Goal: Transaction & Acquisition: Book appointment/travel/reservation

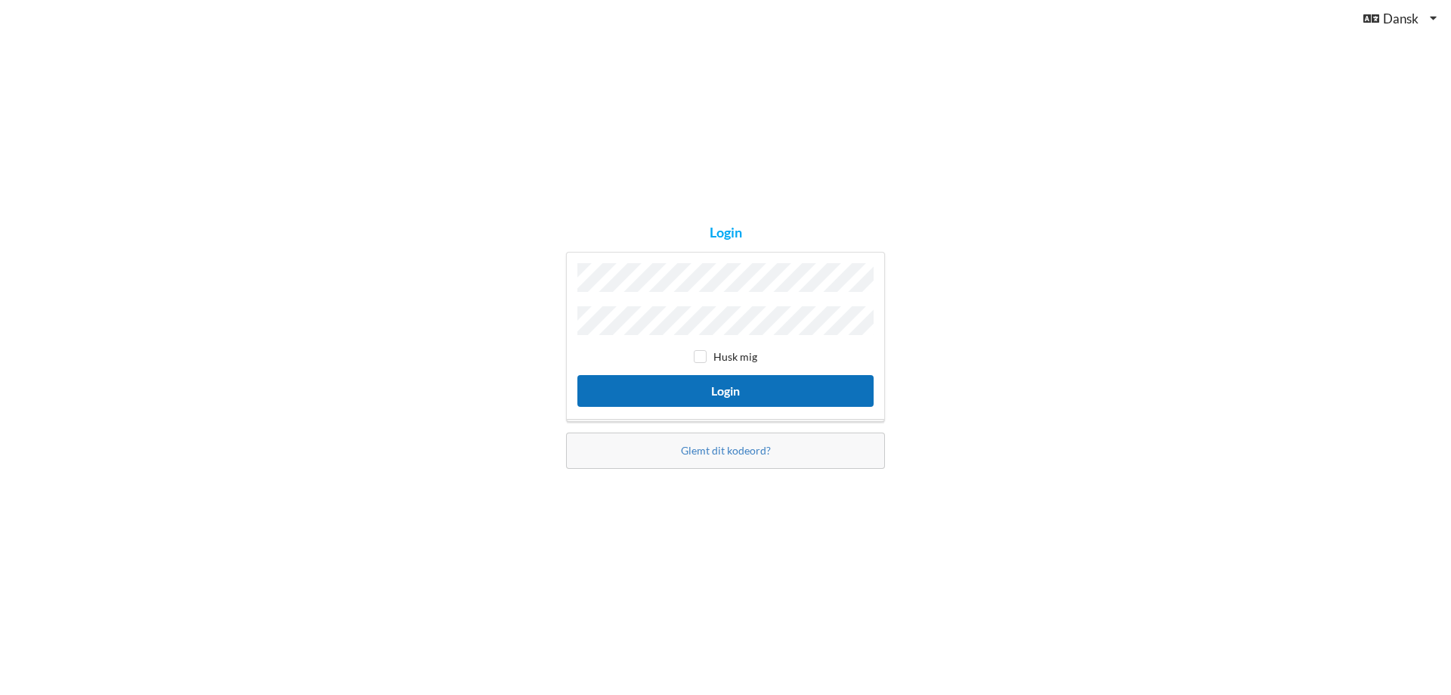
click at [680, 379] on button "Login" at bounding box center [725, 390] width 296 height 31
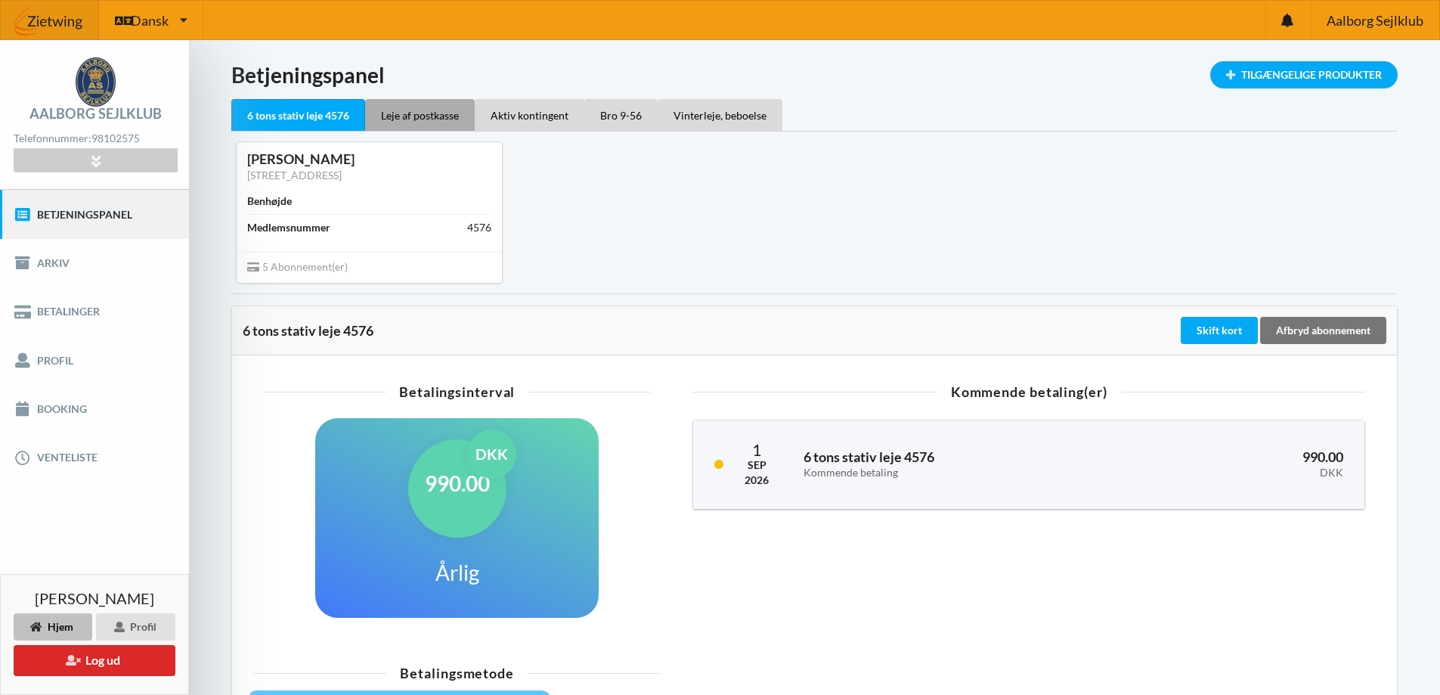
click at [401, 128] on div "Leje af postkasse" at bounding box center [420, 115] width 110 height 32
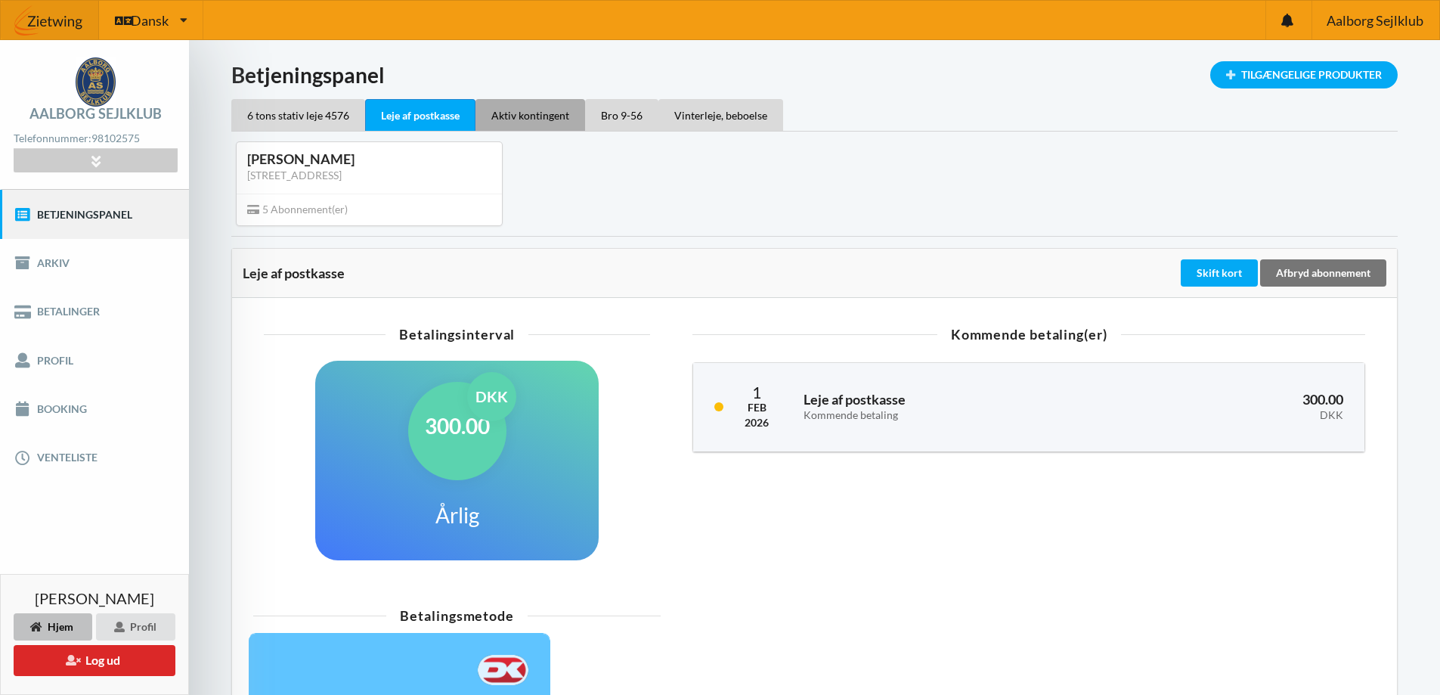
click at [493, 122] on div "Aktiv kontingent" at bounding box center [530, 115] width 110 height 32
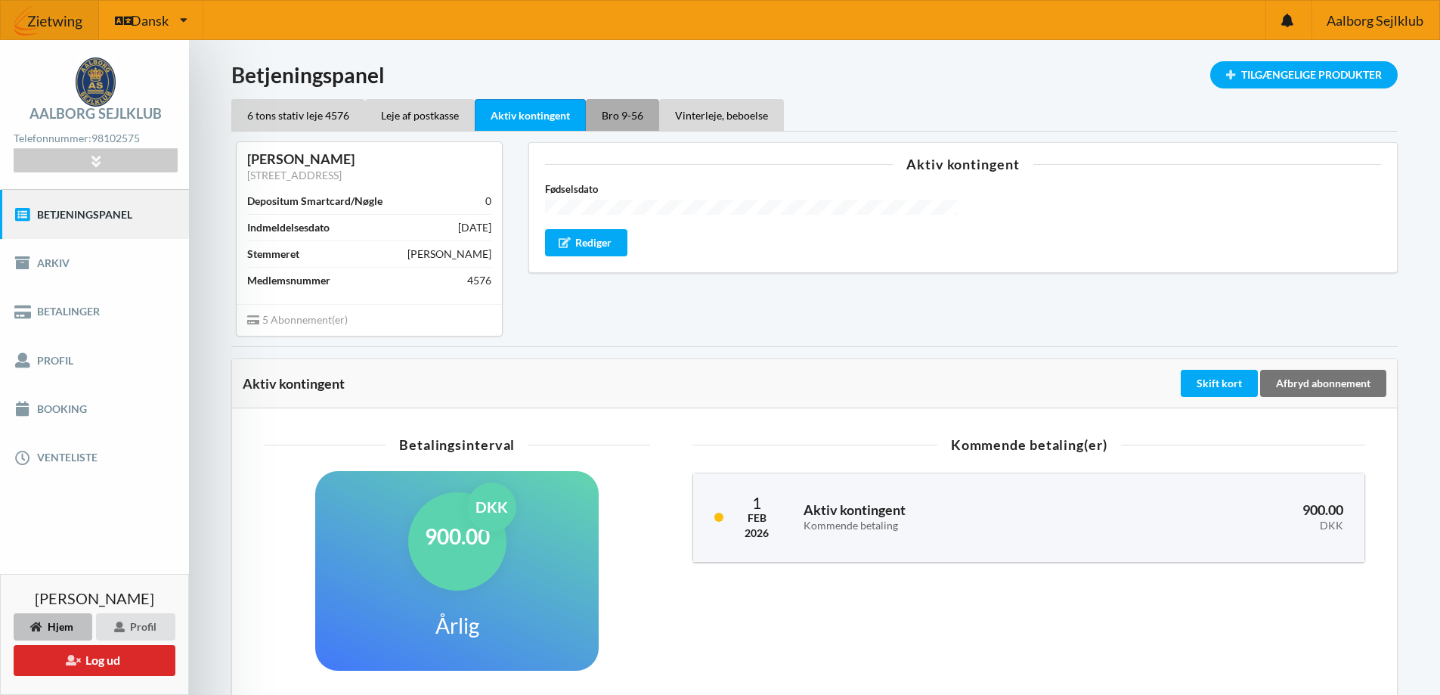
click at [610, 114] on div "Bro 9-56" at bounding box center [622, 115] width 73 height 32
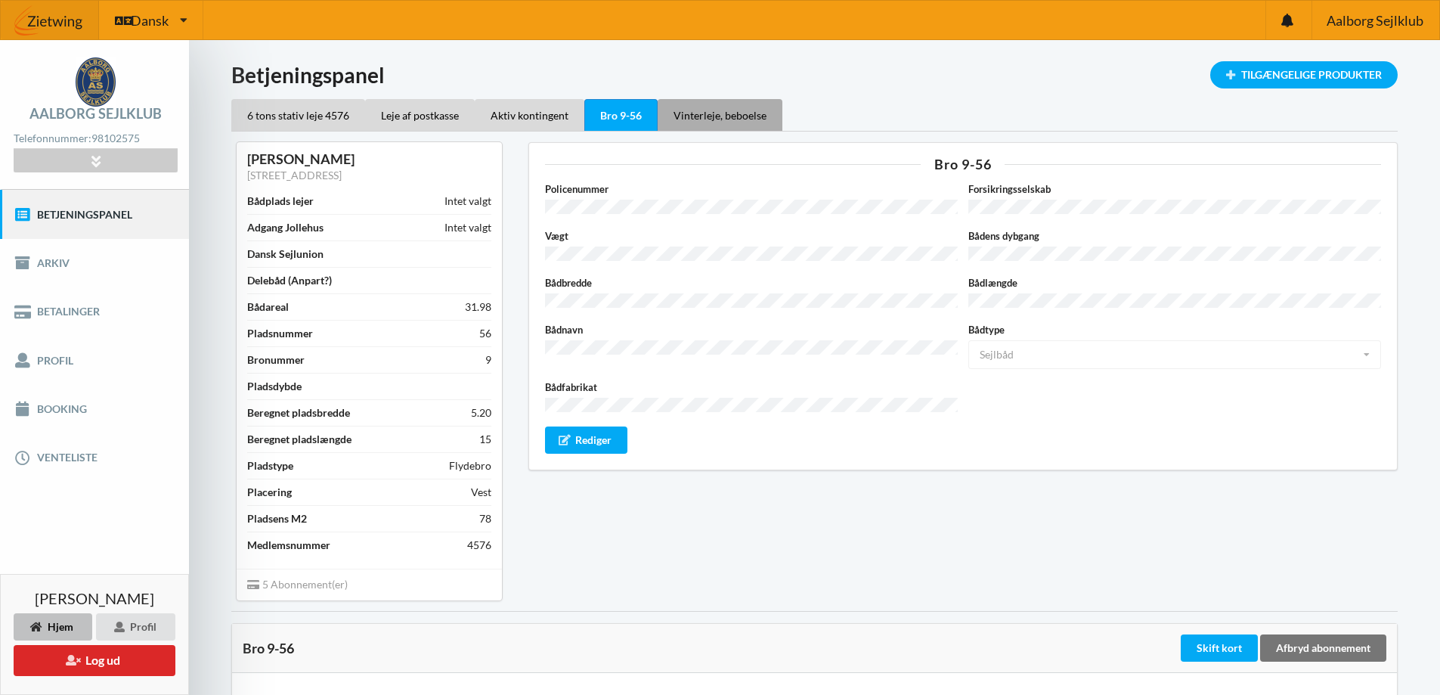
click at [721, 111] on div "Vinterleje, beboelse" at bounding box center [720, 115] width 125 height 32
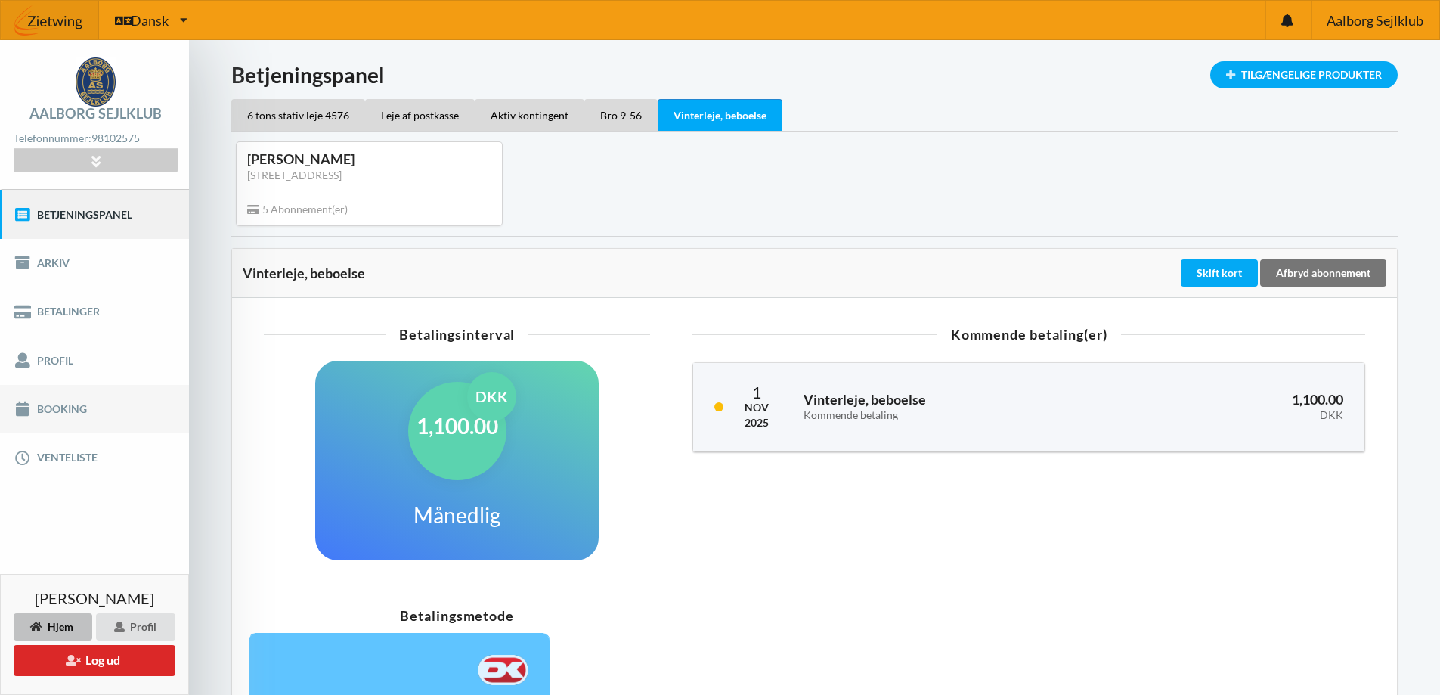
click at [101, 409] on link "Booking" at bounding box center [94, 409] width 189 height 48
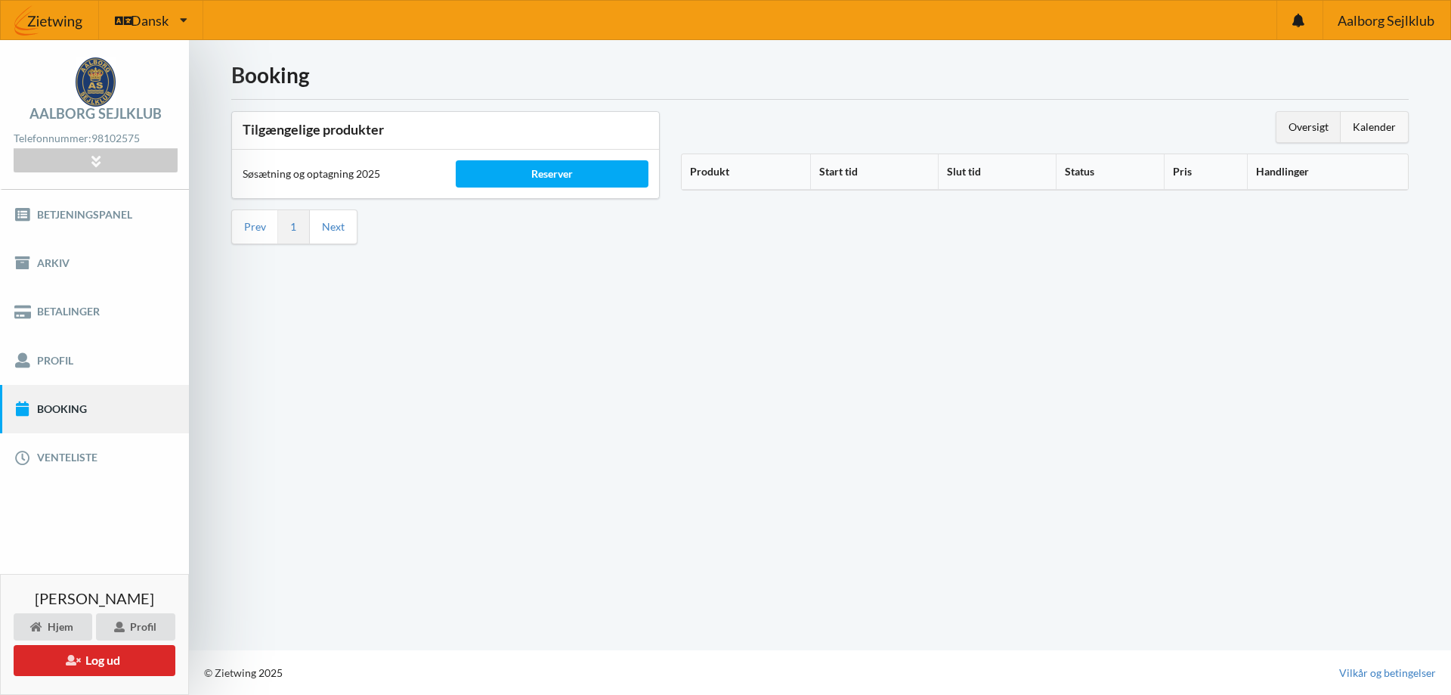
click at [1382, 113] on div "Kalender" at bounding box center [1374, 127] width 67 height 30
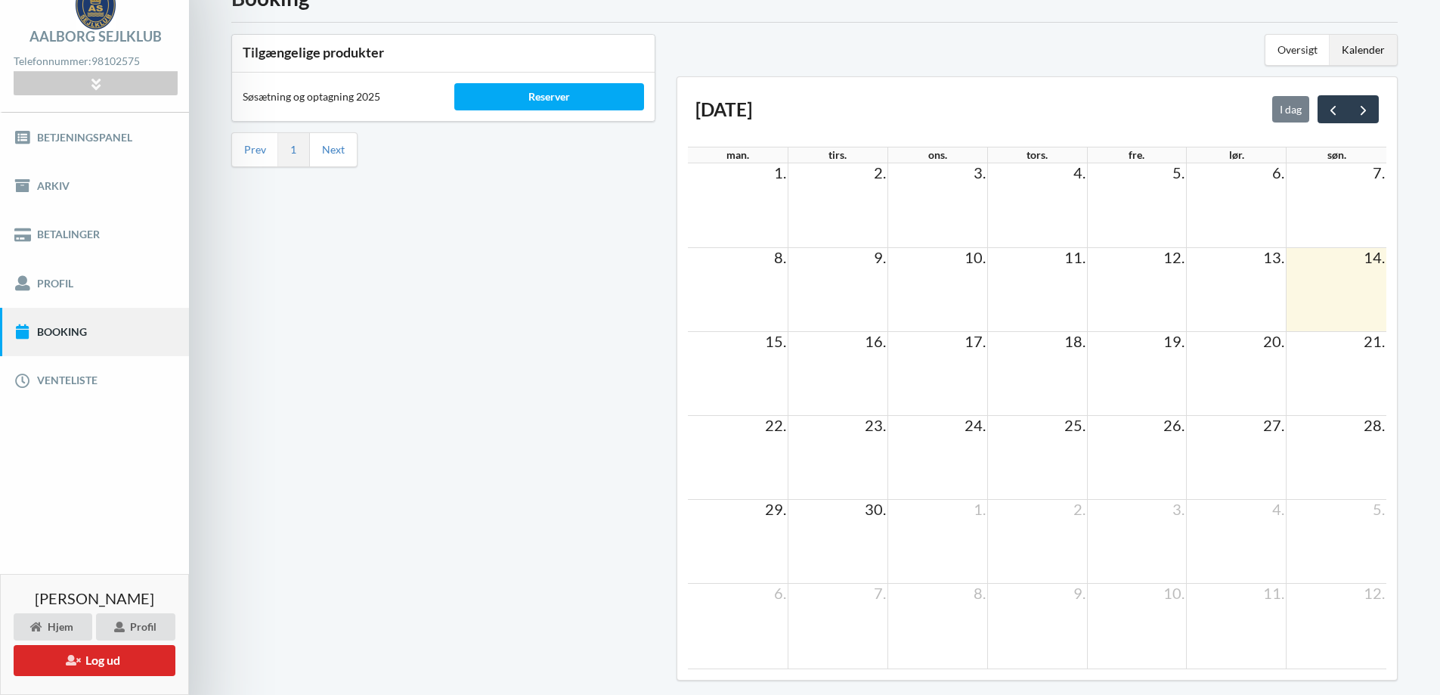
scroll to position [140, 0]
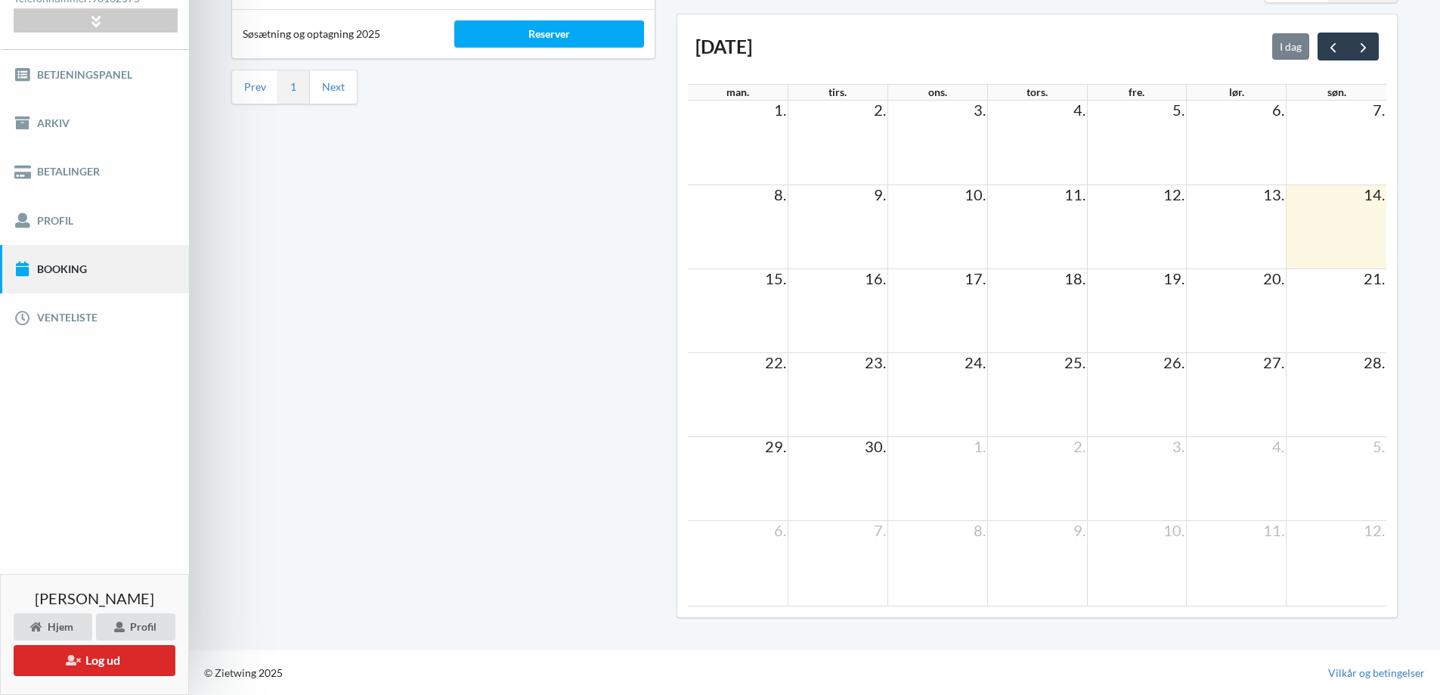
click at [740, 290] on td at bounding box center [738, 310] width 100 height 84
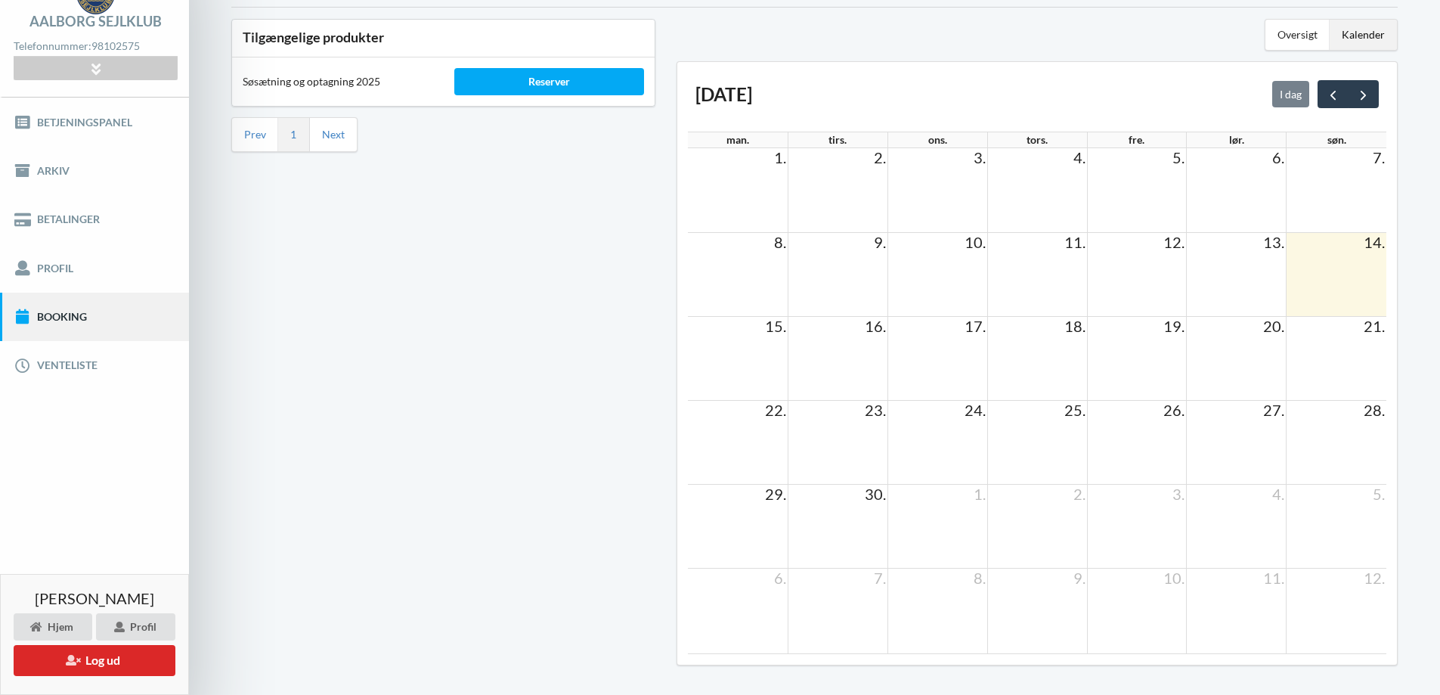
scroll to position [0, 0]
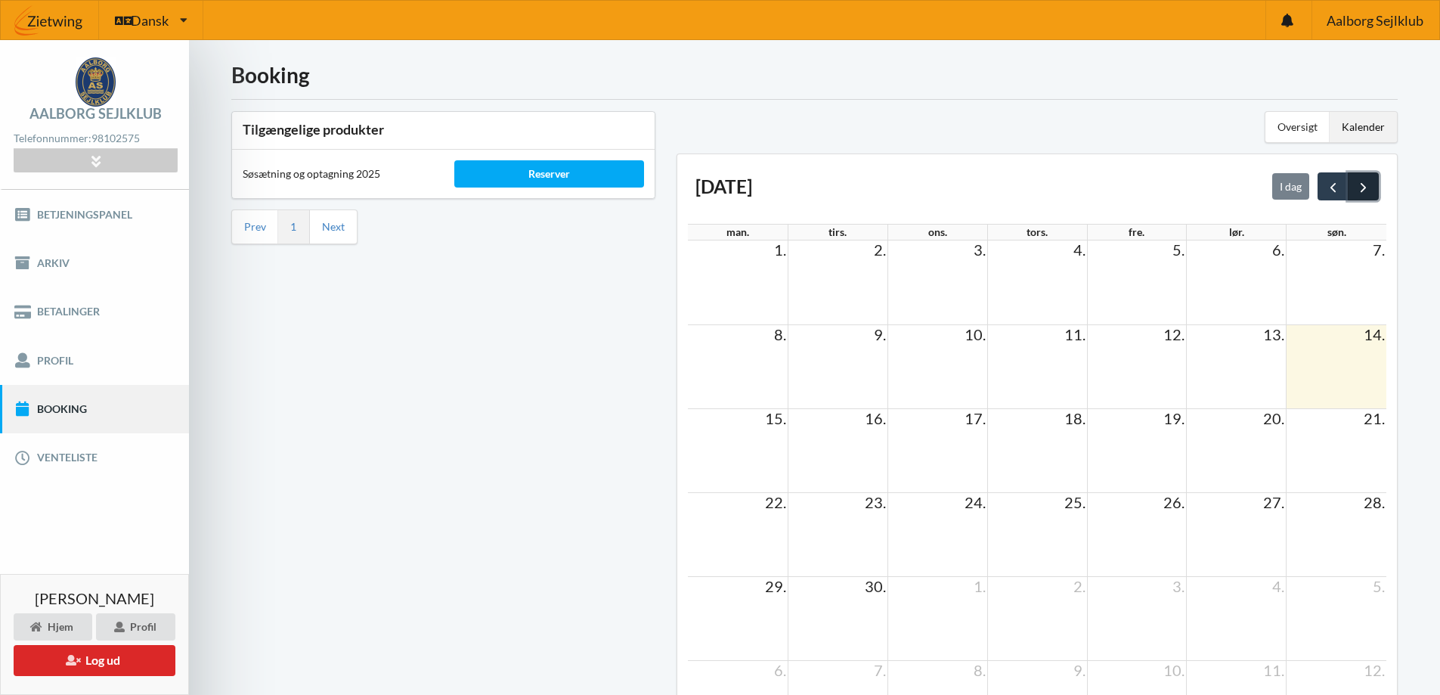
click at [1359, 189] on span "next" at bounding box center [1363, 187] width 16 height 16
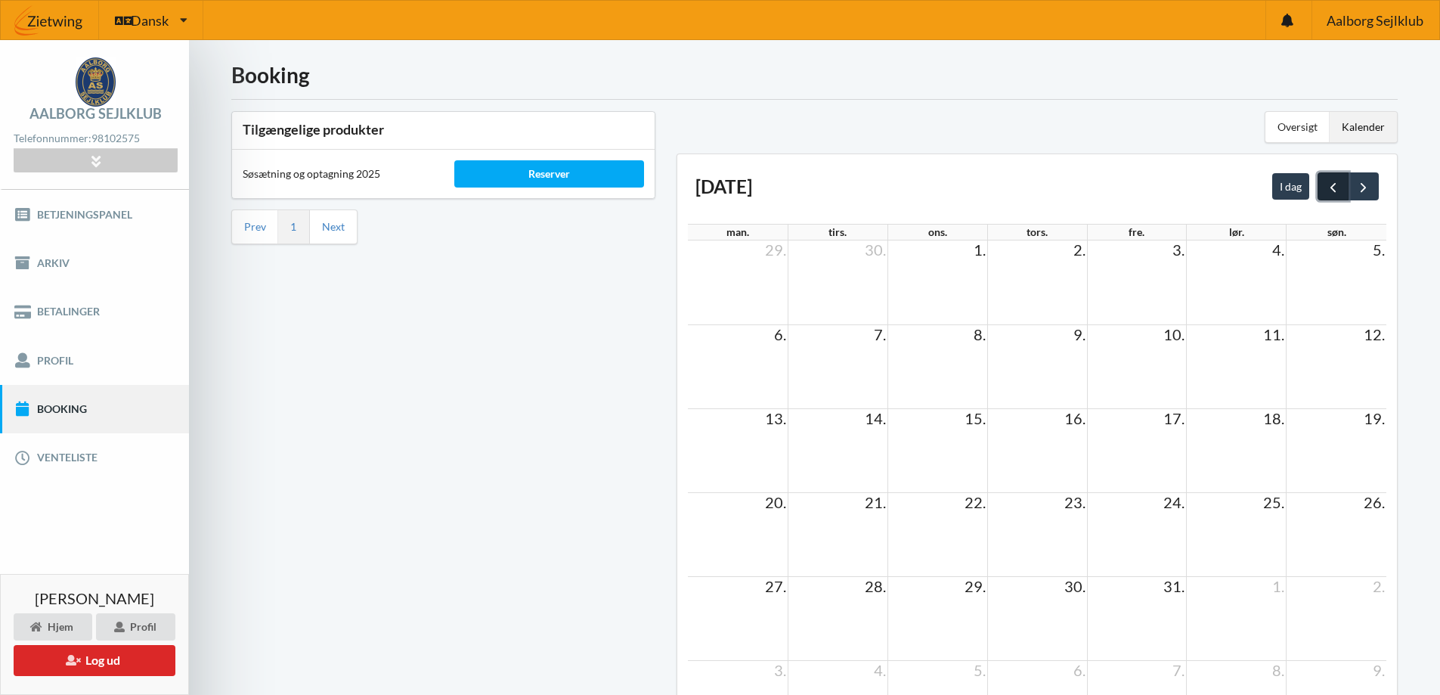
click at [1329, 189] on span "prev" at bounding box center [1333, 187] width 16 height 16
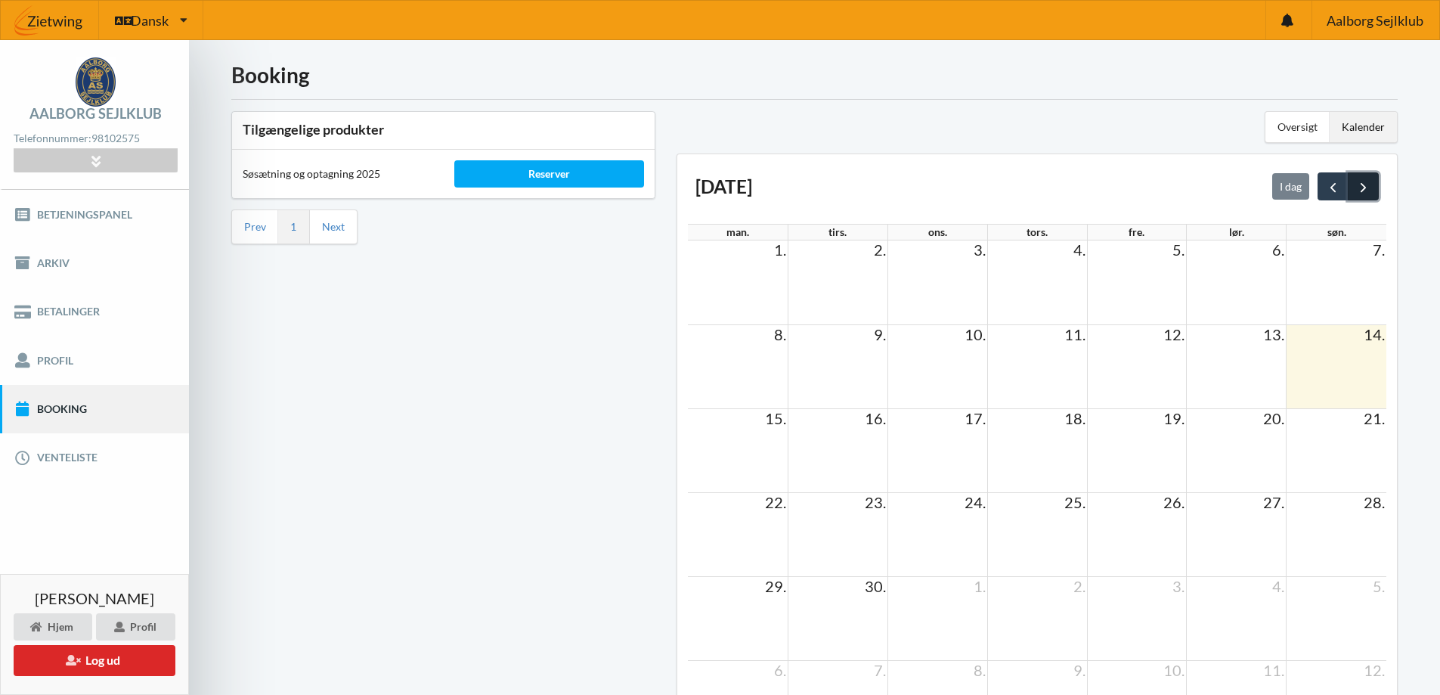
click at [1371, 190] on button "next" at bounding box center [1363, 185] width 31 height 27
click at [1348, 192] on button "next" at bounding box center [1363, 185] width 31 height 27
click at [1363, 188] on span "next" at bounding box center [1363, 187] width 16 height 16
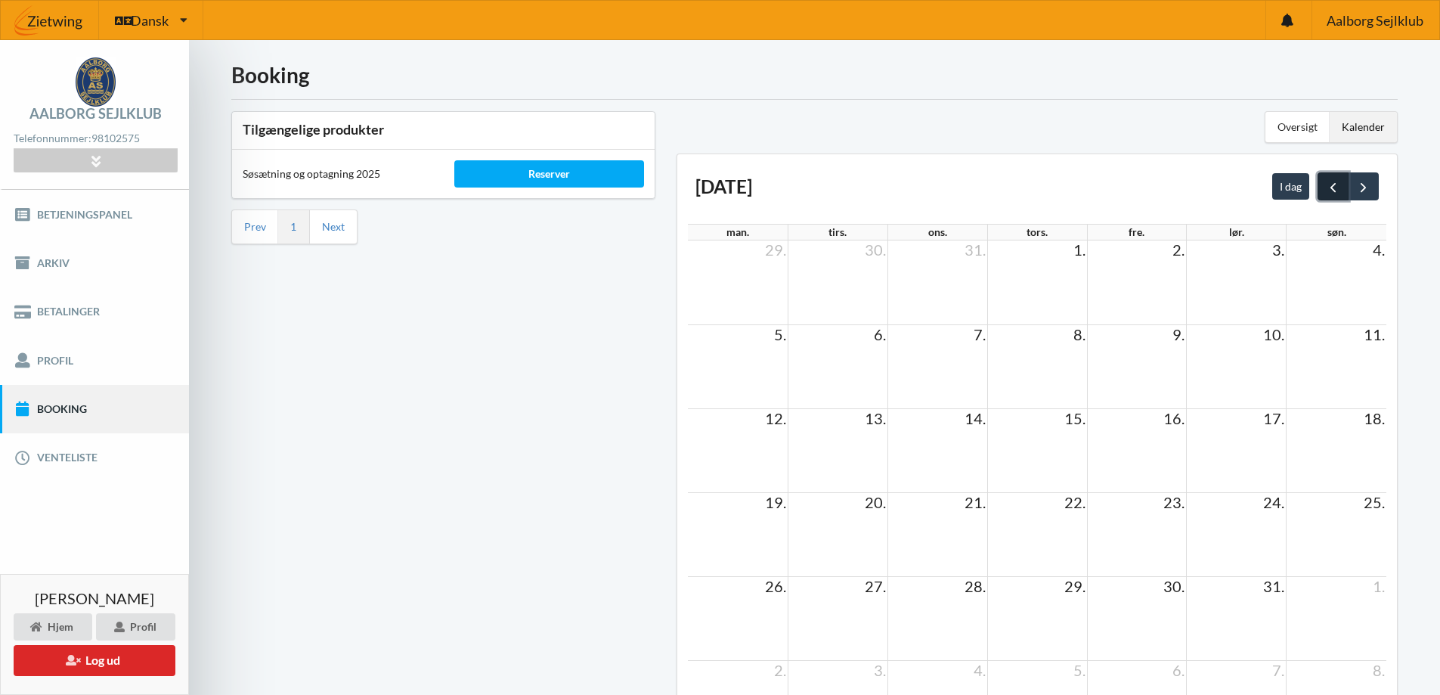
click at [1333, 190] on span "prev" at bounding box center [1333, 187] width 16 height 16
click at [543, 170] on div "Reserver" at bounding box center [549, 173] width 190 height 27
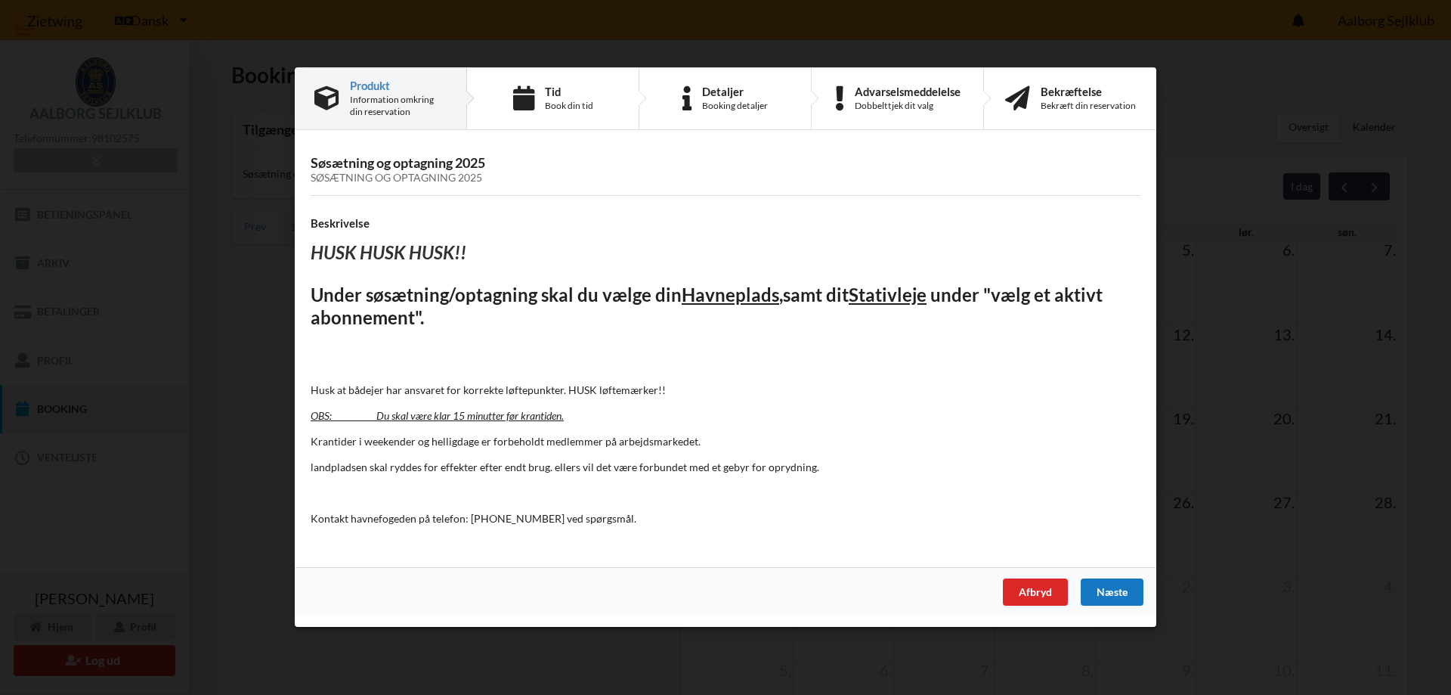
click at [1103, 586] on div "Næste" at bounding box center [1112, 592] width 63 height 27
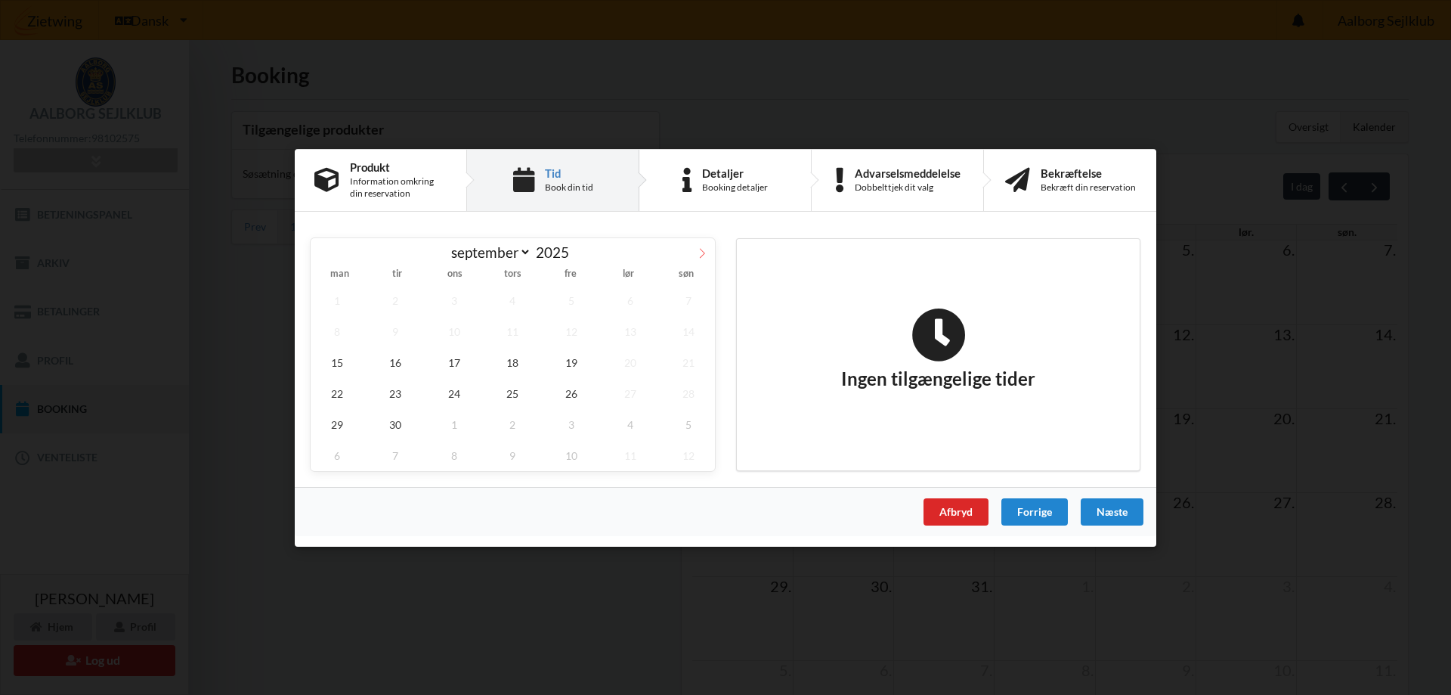
click at [704, 249] on icon at bounding box center [702, 252] width 11 height 11
click at [698, 254] on icon at bounding box center [702, 252] width 11 height 11
select select "11"
click at [698, 254] on icon at bounding box center [702, 252] width 11 height 11
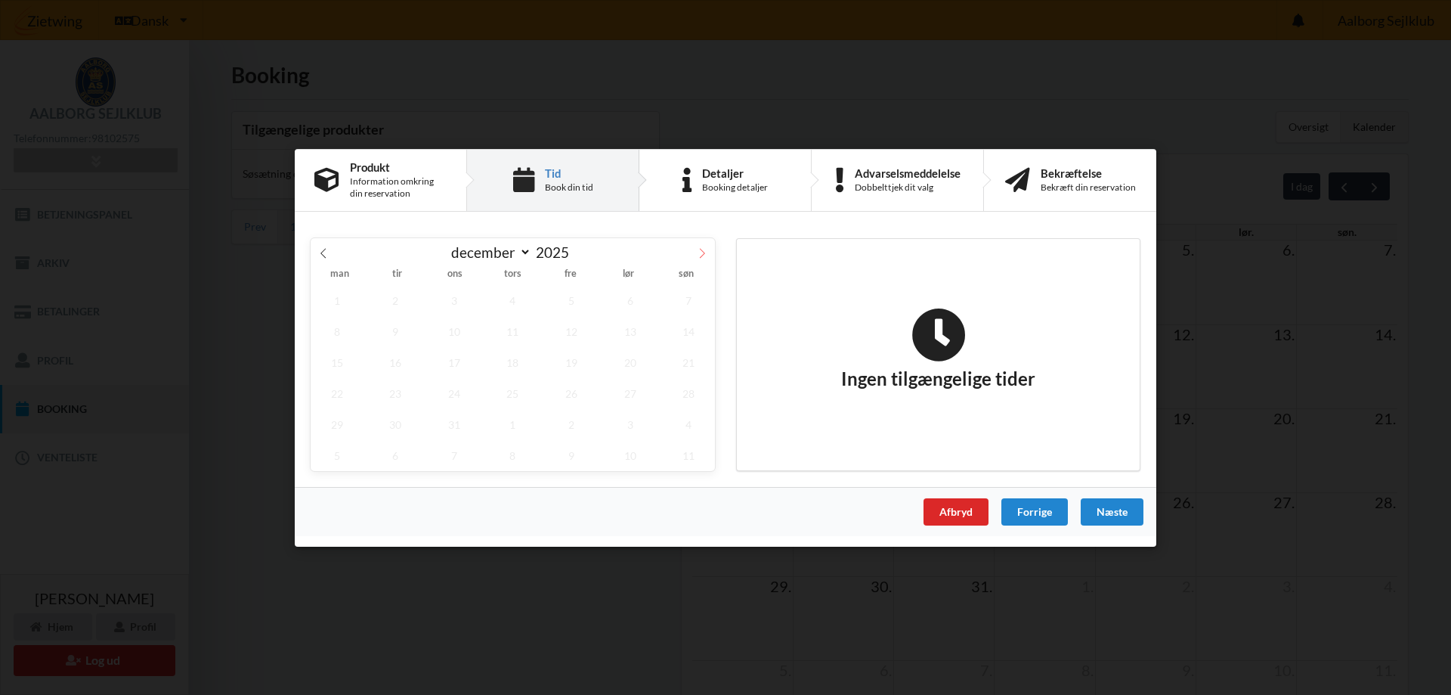
type input "2026"
click at [698, 254] on icon at bounding box center [702, 252] width 11 height 11
click at [329, 250] on span at bounding box center [324, 250] width 26 height 26
select select "0"
click at [329, 250] on span at bounding box center [324, 250] width 26 height 26
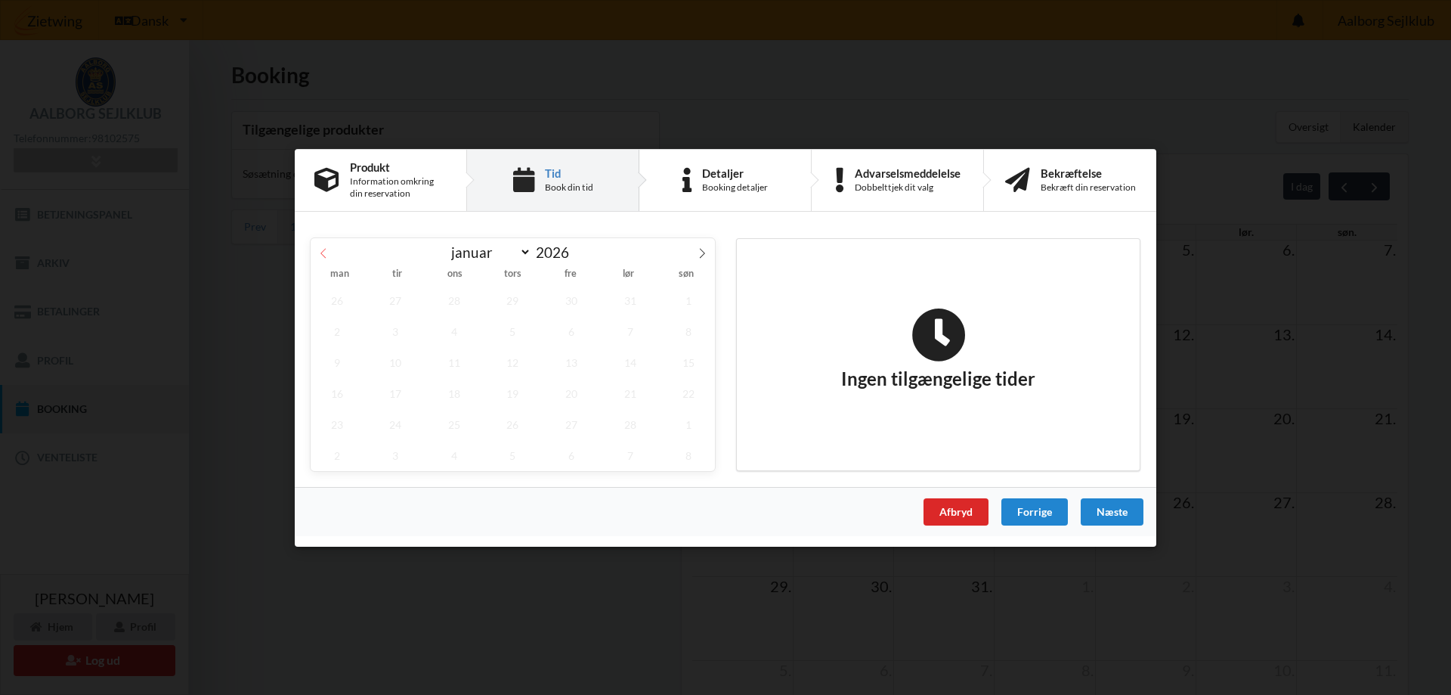
type input "2025"
click at [329, 250] on span at bounding box center [324, 250] width 26 height 26
select select "8"
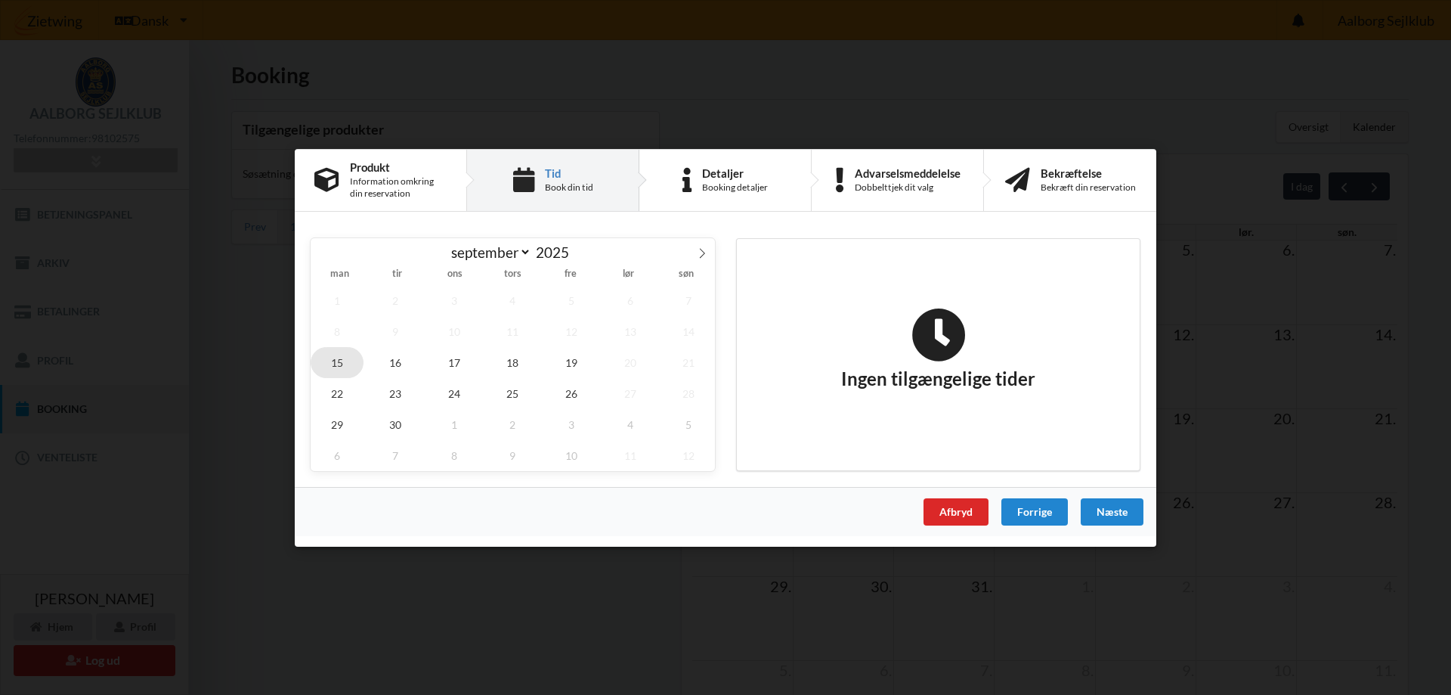
click at [341, 364] on span "15" at bounding box center [337, 361] width 53 height 31
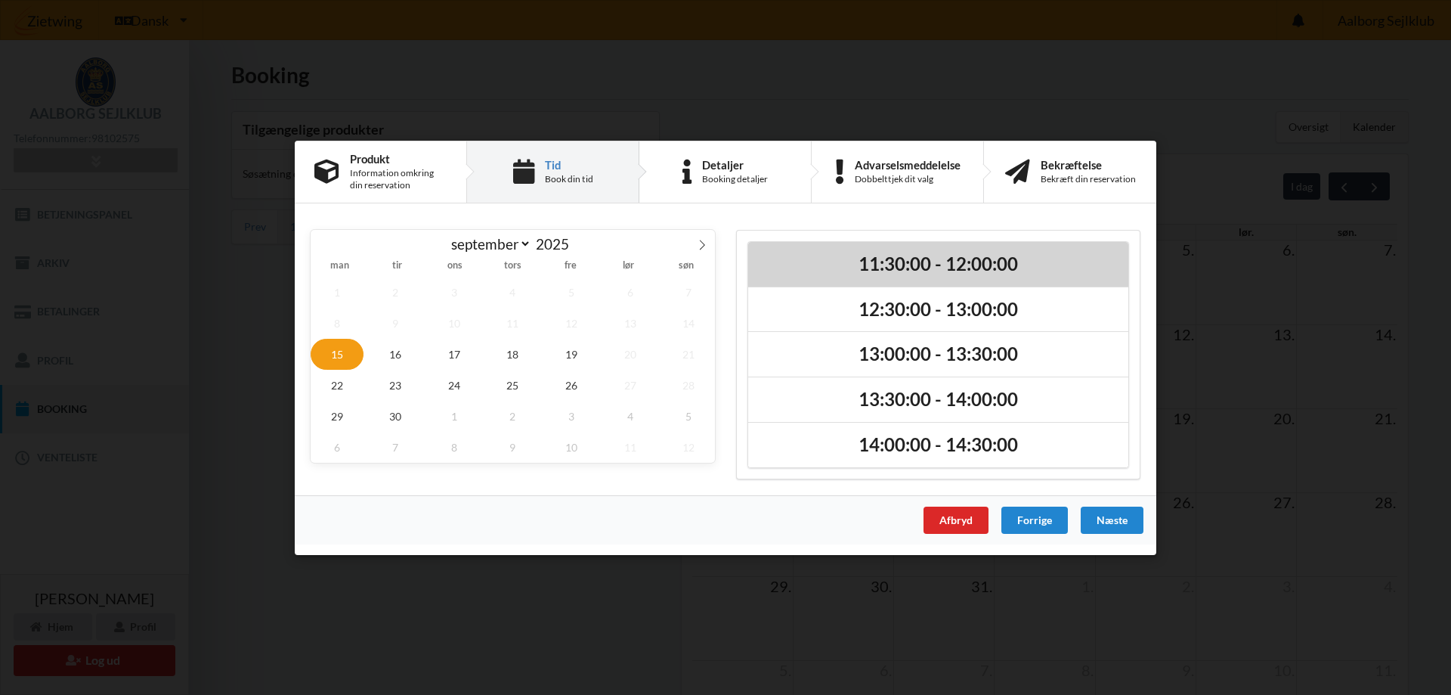
click at [828, 274] on h2 "11:30:00 - 12:00:00" at bounding box center [938, 263] width 359 height 23
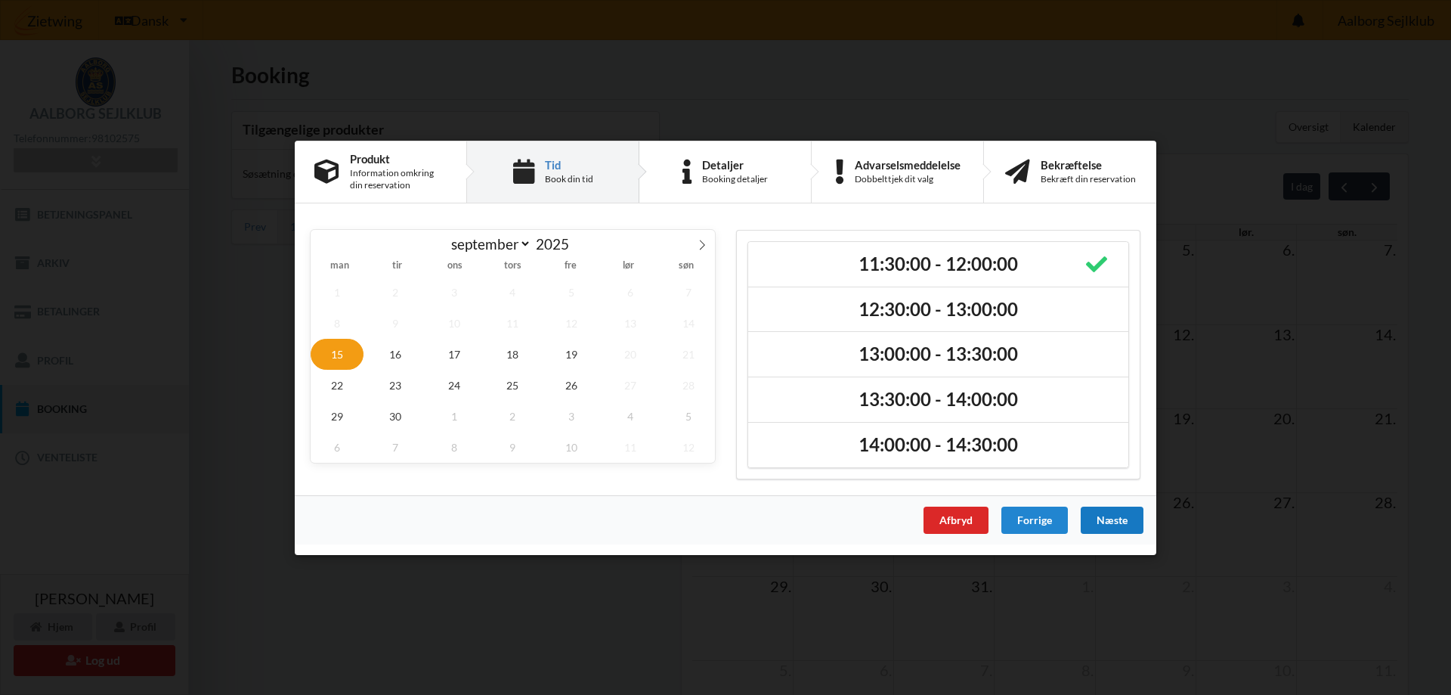
click at [1130, 519] on div "Næste" at bounding box center [1112, 519] width 63 height 27
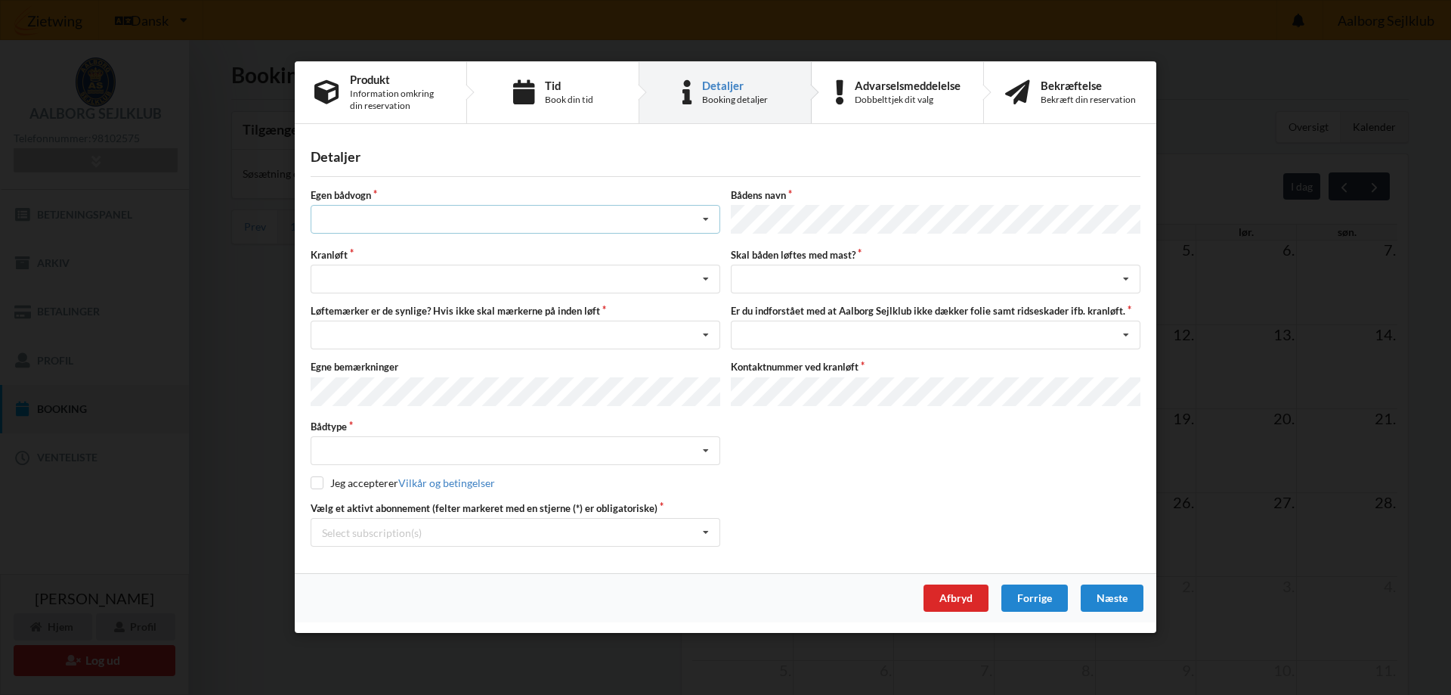
click at [599, 227] on div "Intet valg ja nej" at bounding box center [516, 220] width 410 height 29
click at [492, 308] on div "nej" at bounding box center [515, 303] width 408 height 28
click at [500, 283] on div "Søsætning Optagning" at bounding box center [516, 279] width 410 height 29
click at [482, 330] on div "Optagning" at bounding box center [515, 335] width 408 height 28
click at [509, 329] on div "Nej, jeg kontakter havnekontoret inden løft og får dem sat på Ja, mine mærker e…" at bounding box center [516, 335] width 410 height 29
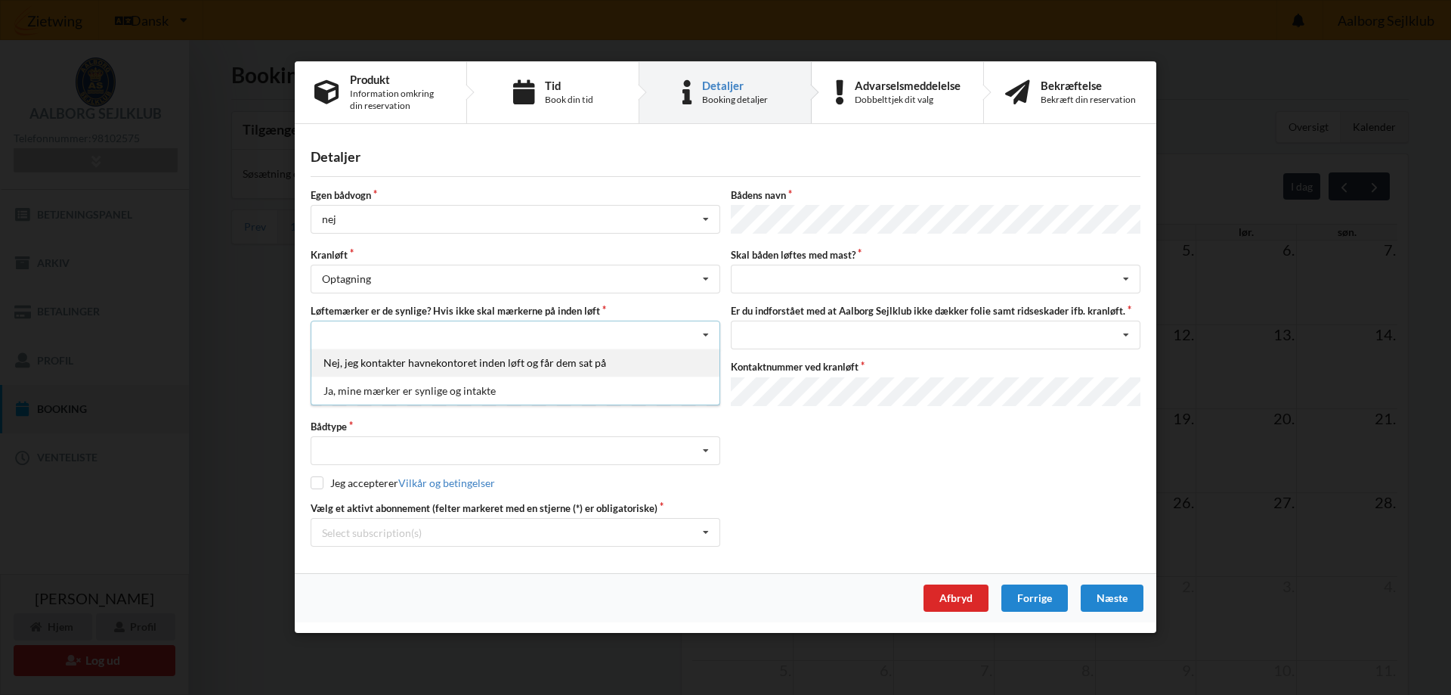
click at [501, 373] on div "Nej, jeg kontakter havnekontoret inden løft og får dem sat på" at bounding box center [515, 363] width 408 height 28
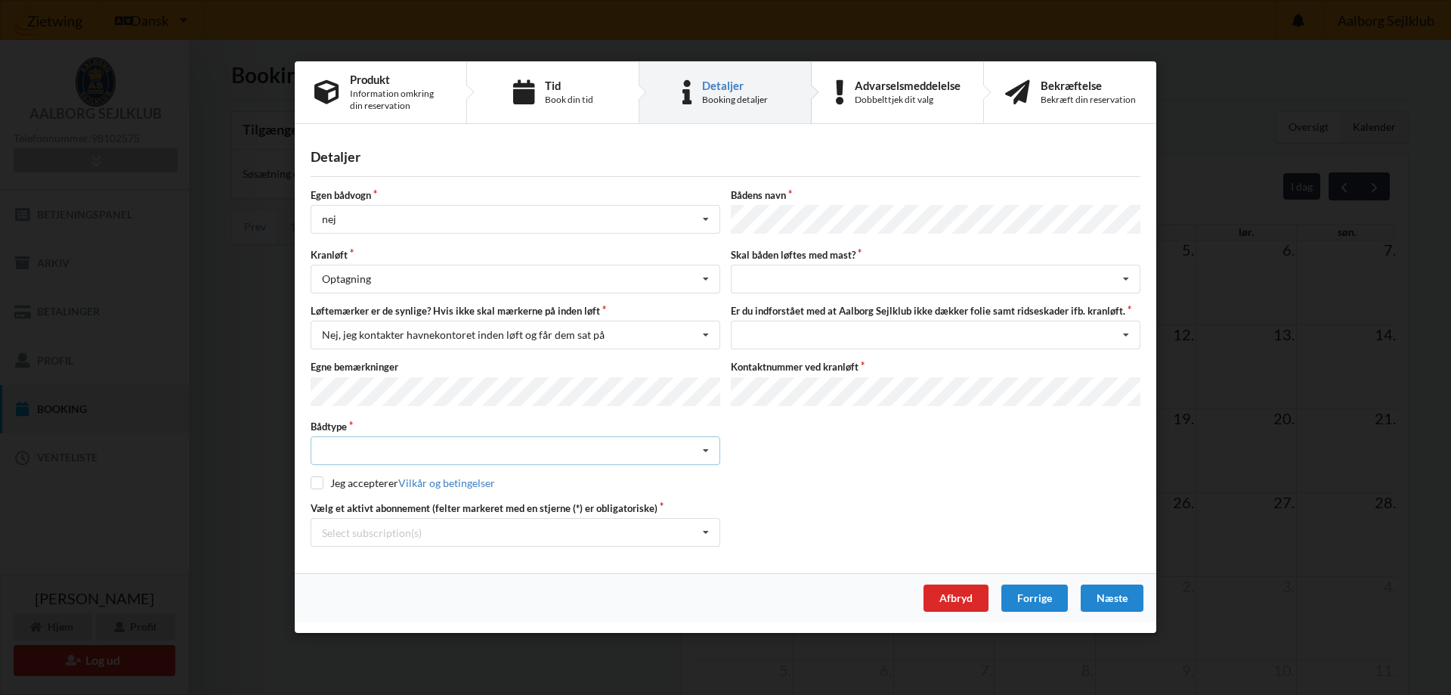
click at [483, 458] on div "Intet valgt Sejlbåd Motorbåd Motorsejler [PERSON_NAME]" at bounding box center [516, 451] width 410 height 29
click at [479, 493] on div "Sejlbåd" at bounding box center [515, 507] width 408 height 28
click at [663, 540] on div "Select subscription(s) * 6 tons stativ leje 4576 Leje af postkasse Aktiv kontin…" at bounding box center [516, 532] width 410 height 29
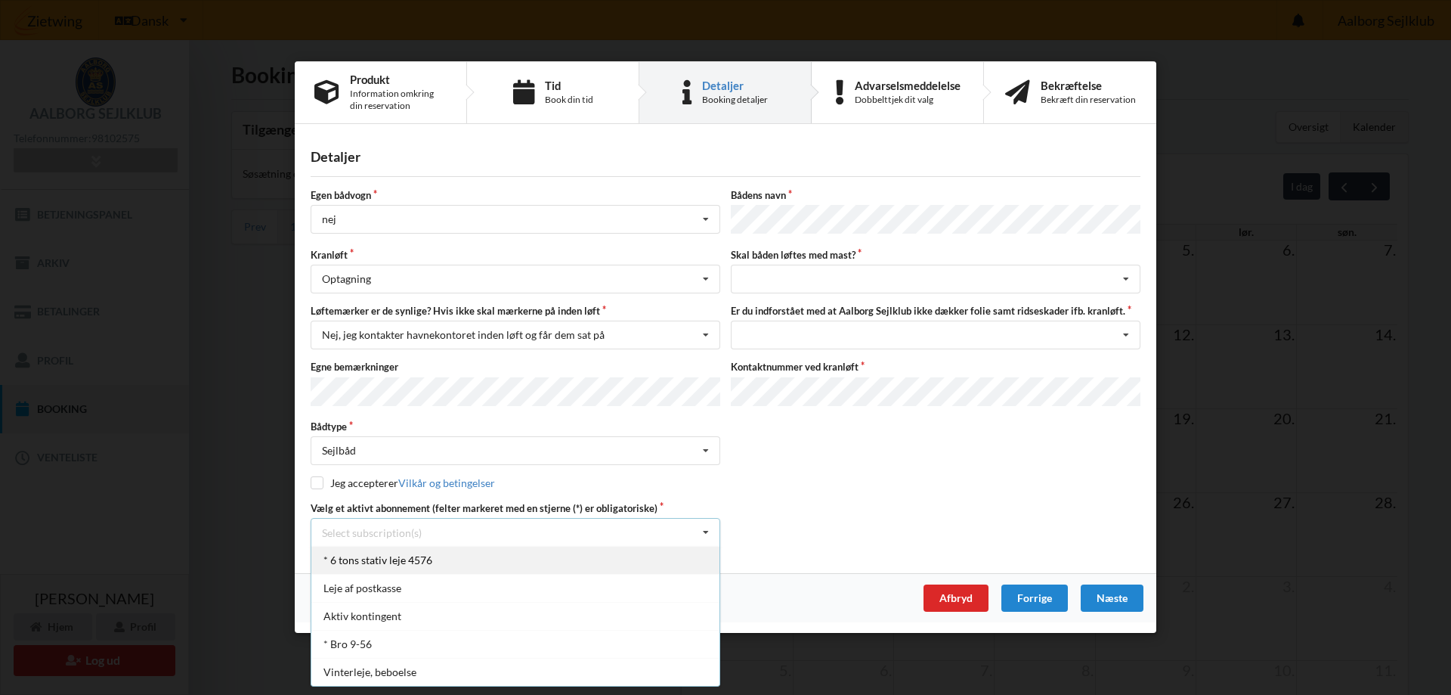
click at [492, 551] on div "* 6 tons stativ leje 4576" at bounding box center [515, 560] width 408 height 28
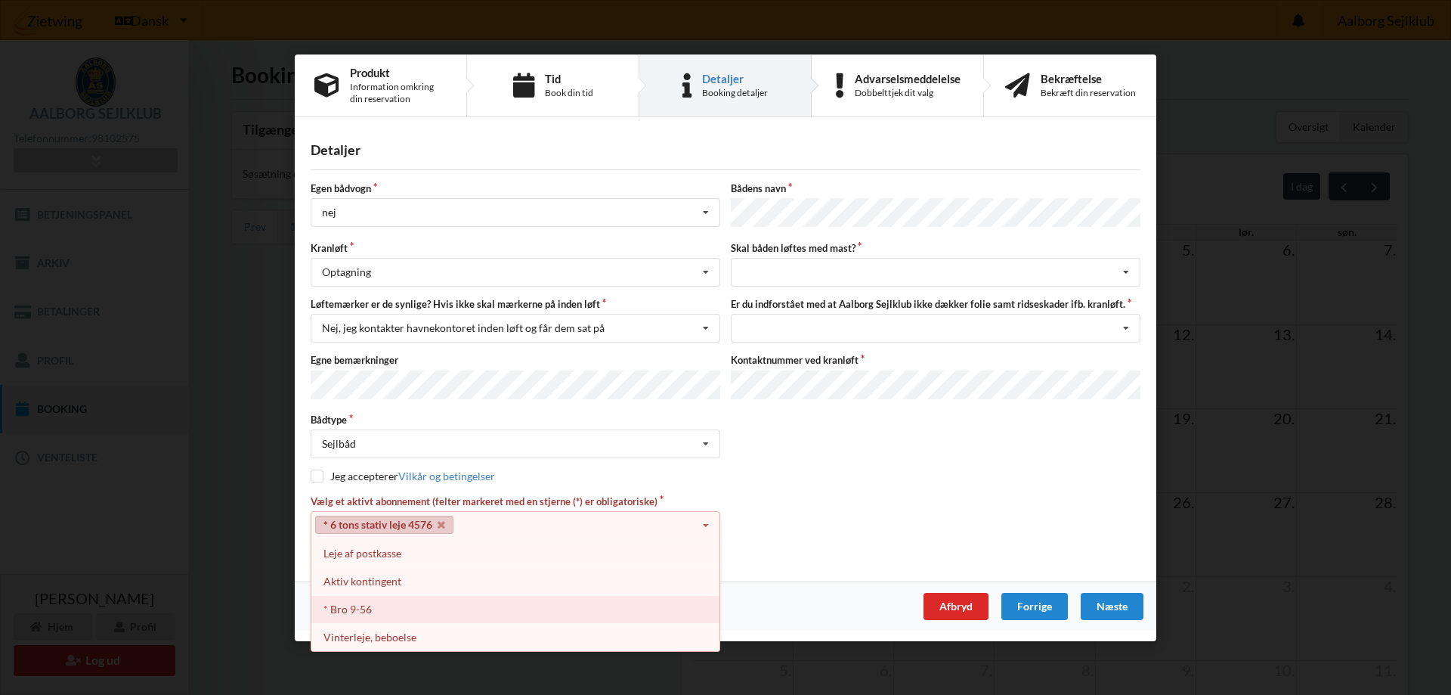
click at [407, 597] on div "* Bro 9-56" at bounding box center [515, 609] width 408 height 28
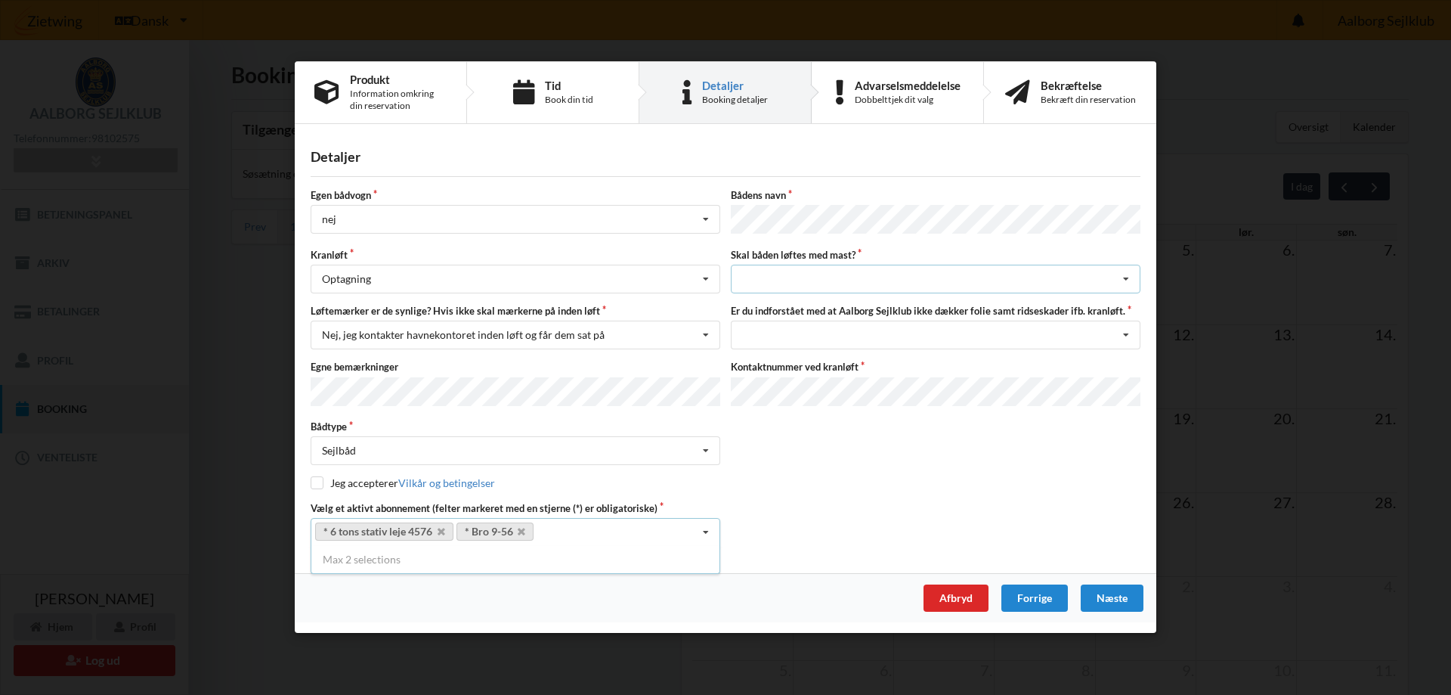
click at [862, 280] on div "intet valg ja nej" at bounding box center [936, 279] width 410 height 29
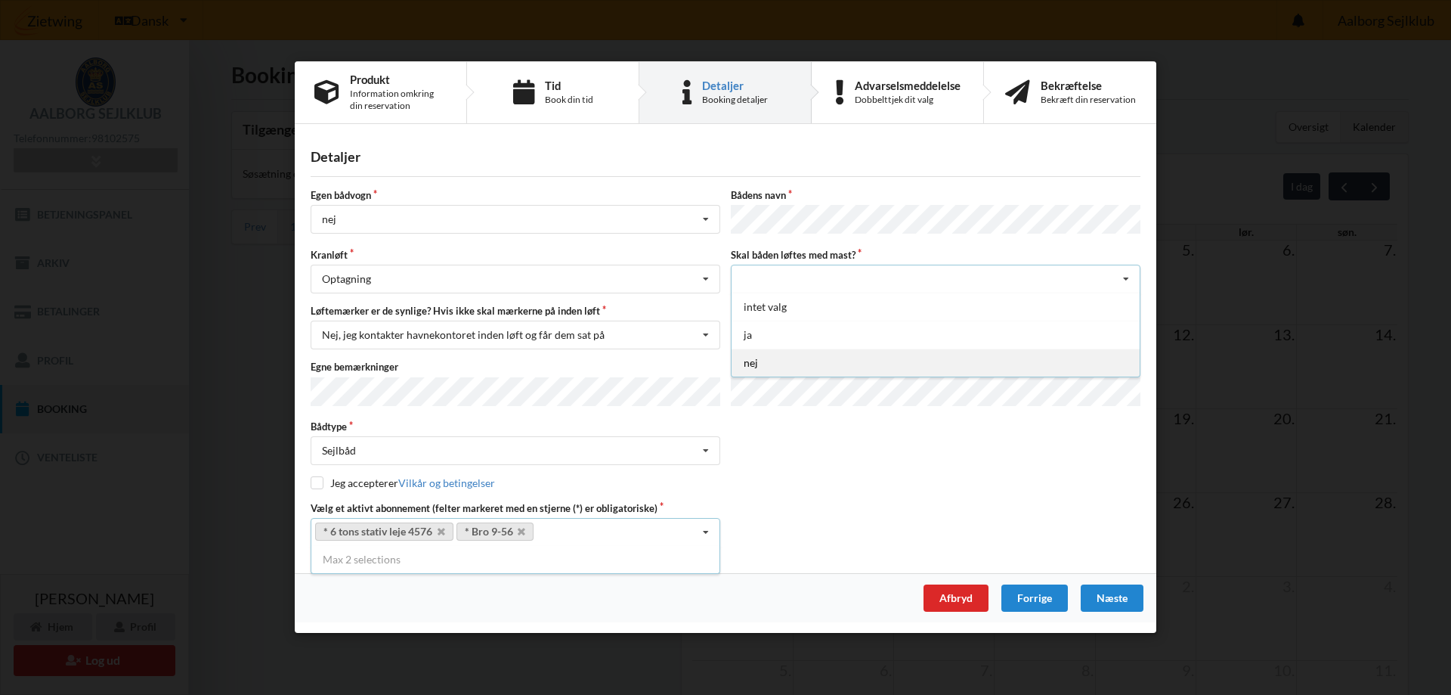
click at [815, 357] on div "nej" at bounding box center [936, 363] width 408 height 28
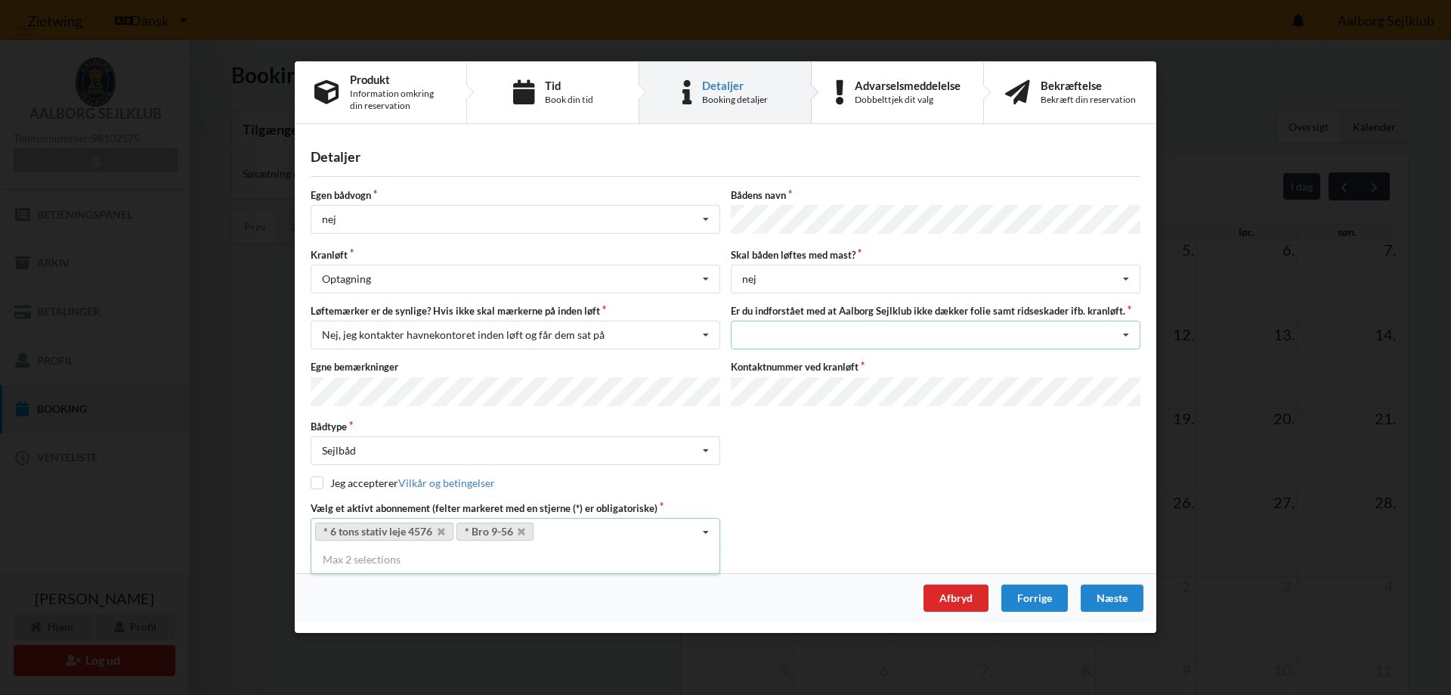
click at [827, 343] on div "Jeg har tæpper med og tager selv ansvaret for eventuelle folie samt ridseskader…" at bounding box center [936, 335] width 410 height 29
click at [796, 420] on div "Bådtype Sejlbåd Intet valgt Sejlbåd Motorbåd Motorsejler Jolle Andet" at bounding box center [725, 442] width 840 height 45
click at [971, 593] on div "Afbryd" at bounding box center [956, 598] width 65 height 27
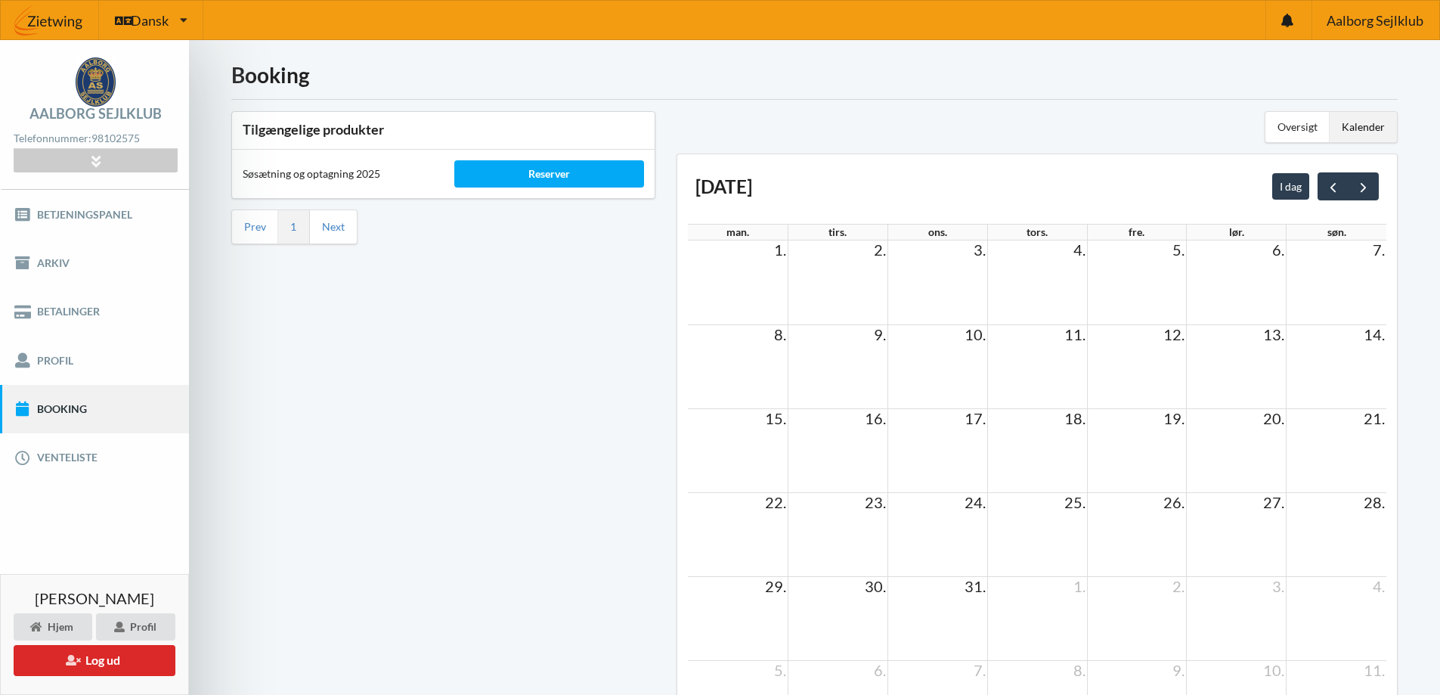
click at [517, 192] on div "Reserver" at bounding box center [550, 174] width 212 height 48
click at [522, 176] on div "Reserver" at bounding box center [549, 173] width 190 height 27
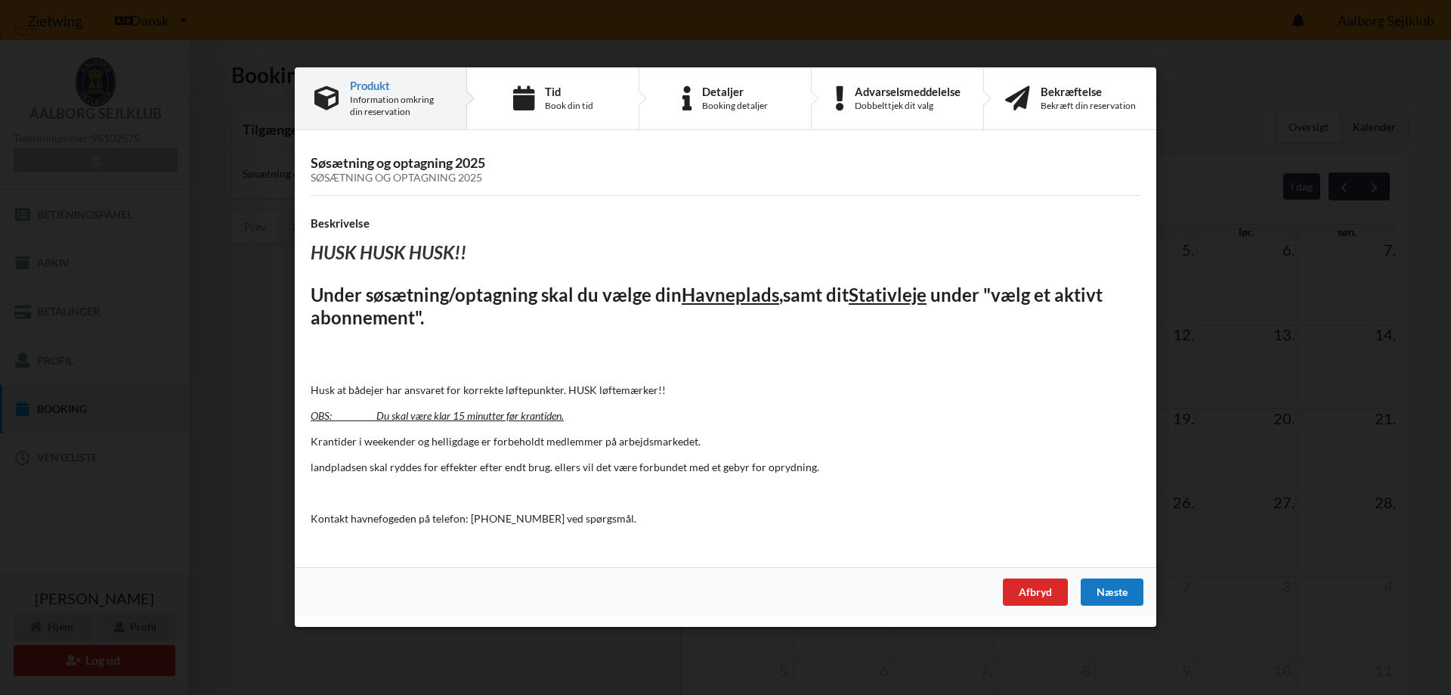
click at [1100, 583] on div "Næste" at bounding box center [1112, 592] width 63 height 27
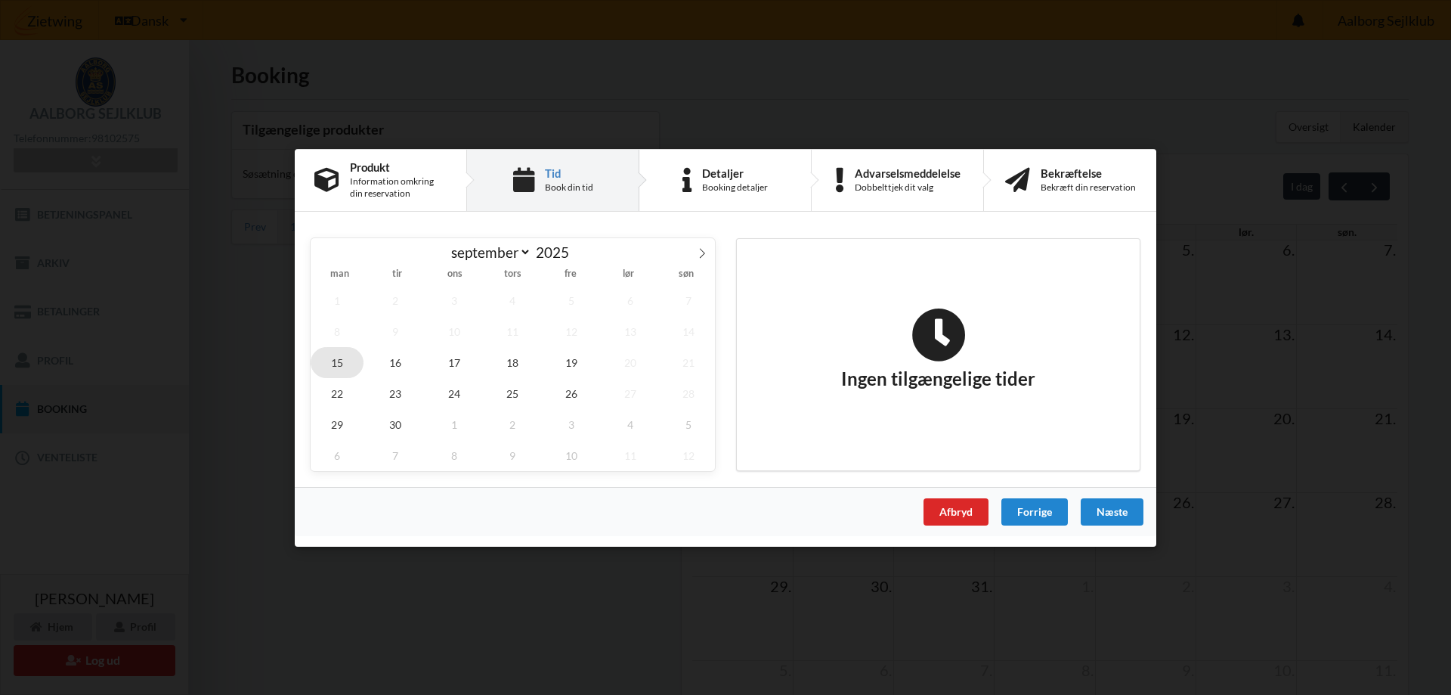
click at [328, 362] on span "15" at bounding box center [337, 361] width 53 height 31
